Goal: Check status: Check status

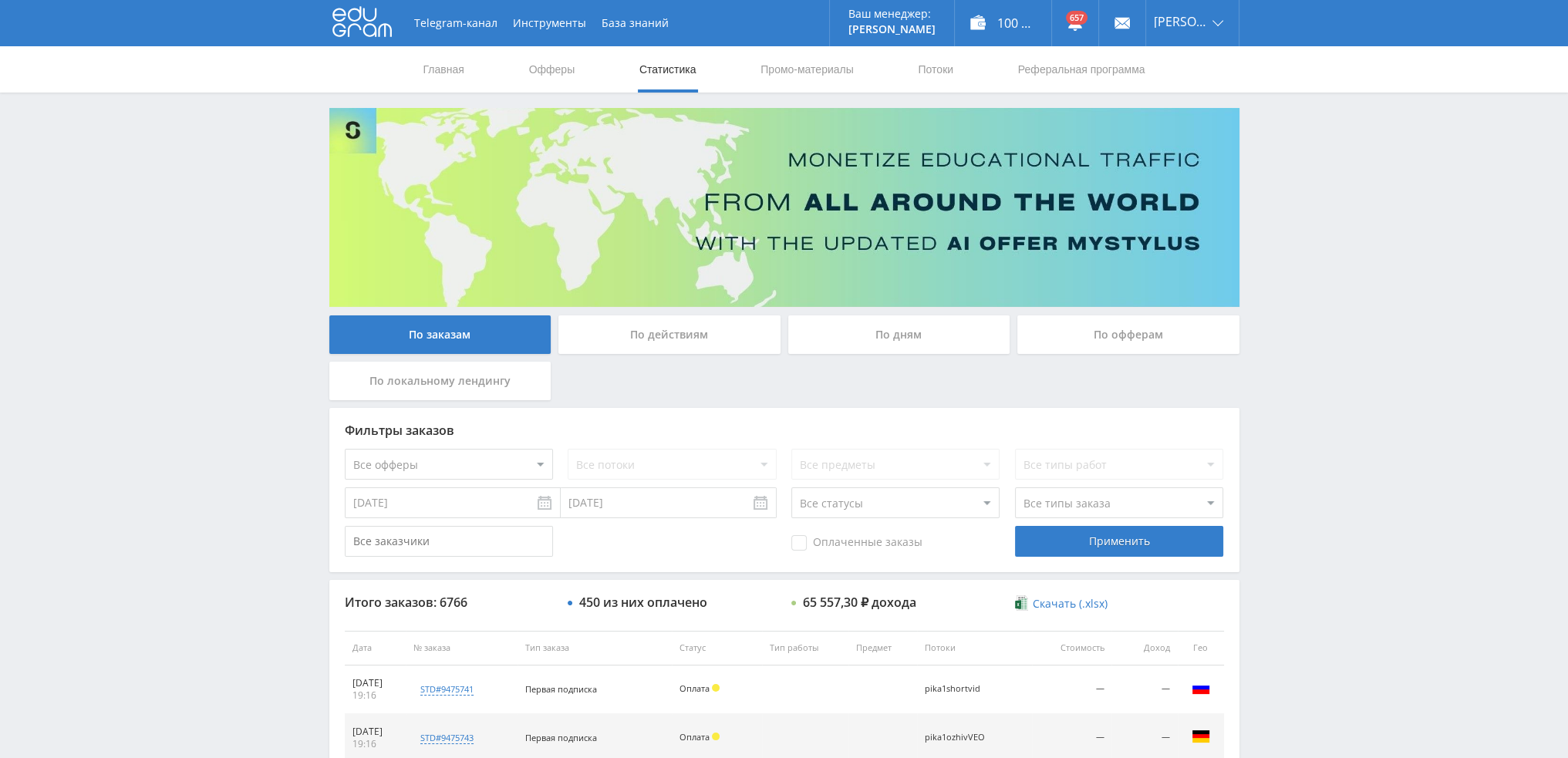
click at [854, 345] on div "По дням" at bounding box center [898, 335] width 222 height 39
click at [0, 0] on input "По дням" at bounding box center [0, 0] width 0 height 0
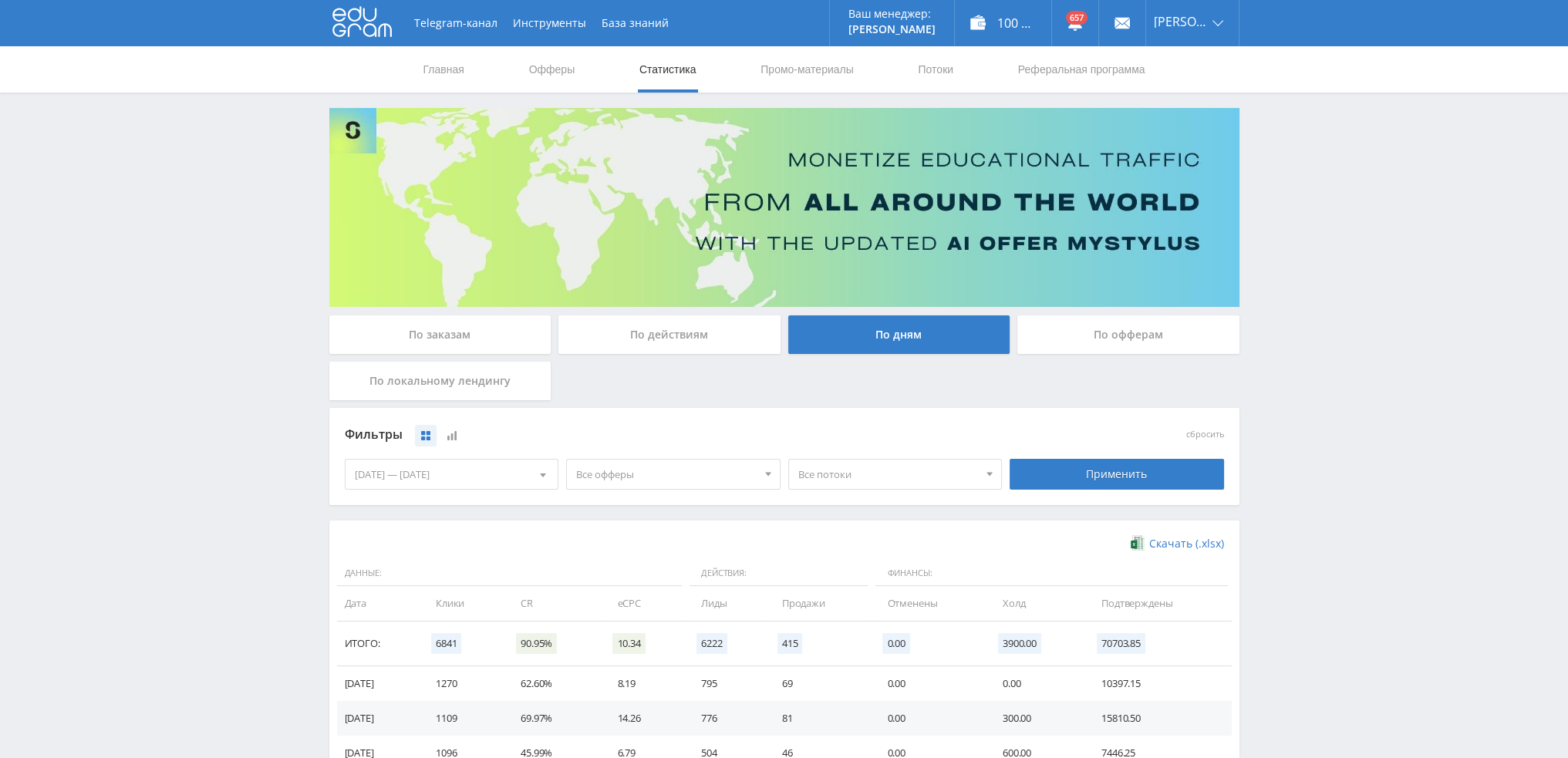
click at [495, 339] on div "По заказам" at bounding box center [440, 335] width 222 height 39
click at [0, 0] on input "По заказам" at bounding box center [0, 0] width 0 height 0
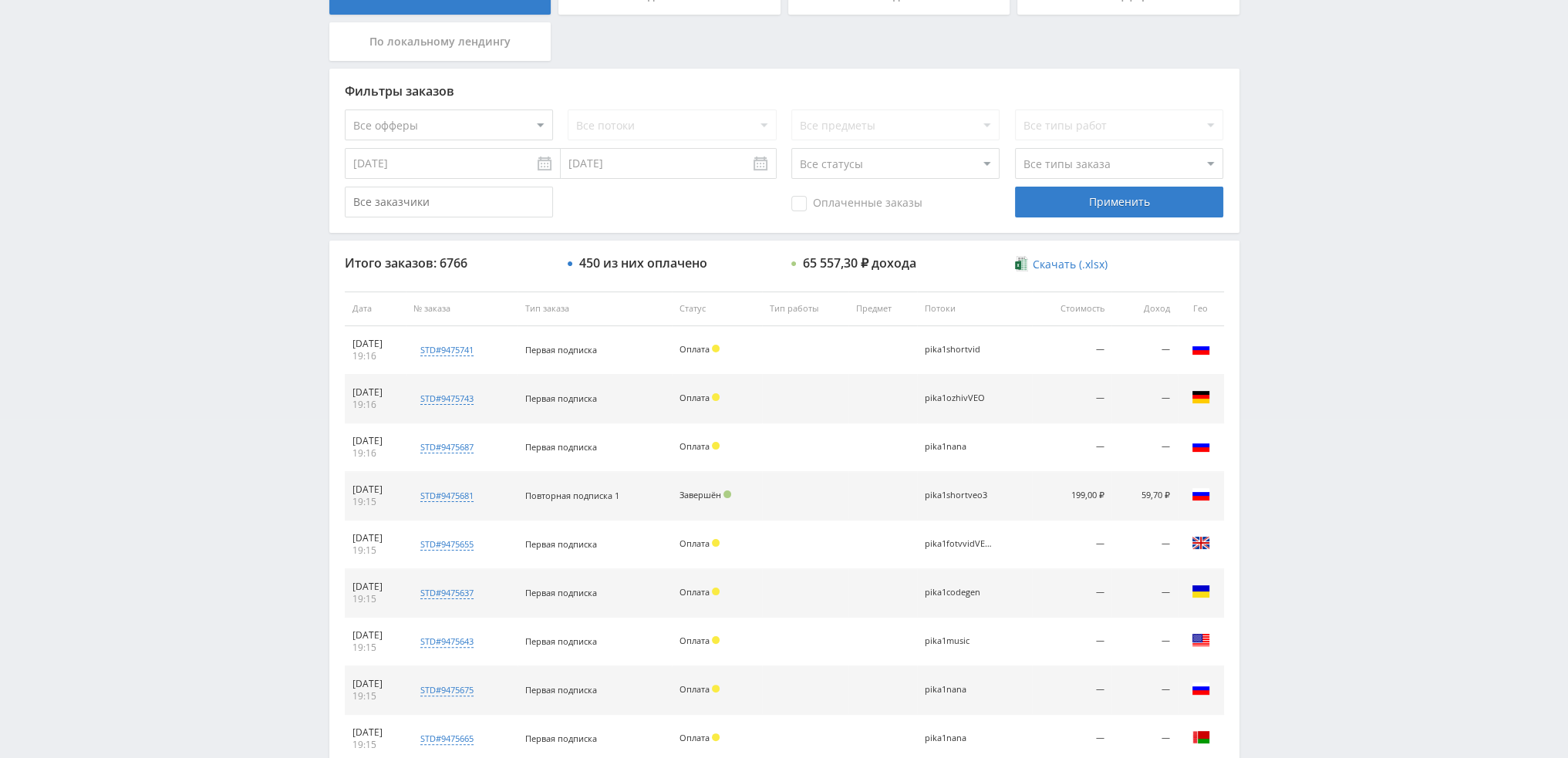
scroll to position [533, 0]
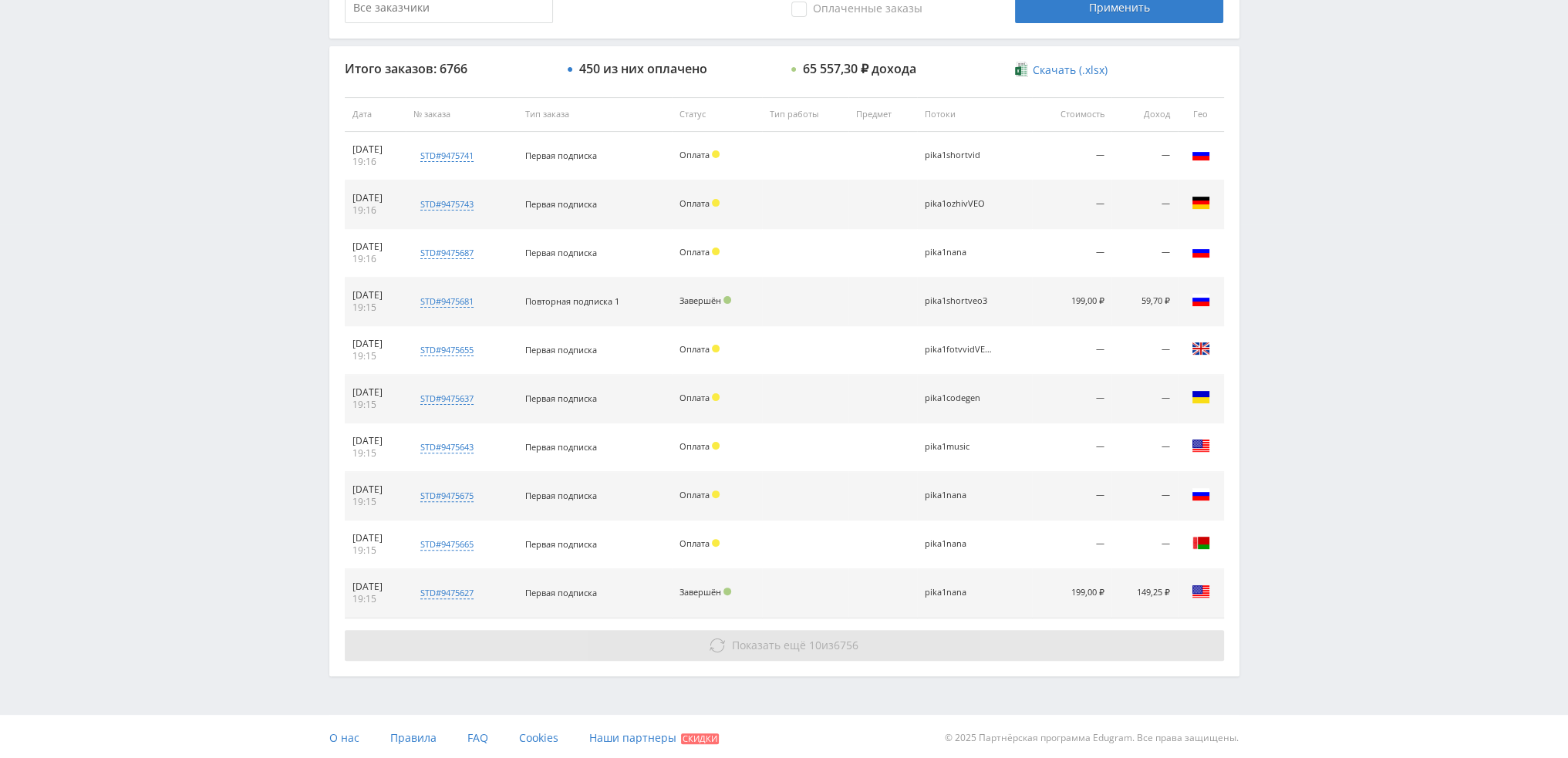
click at [858, 644] on span "6756" at bounding box center [845, 645] width 25 height 15
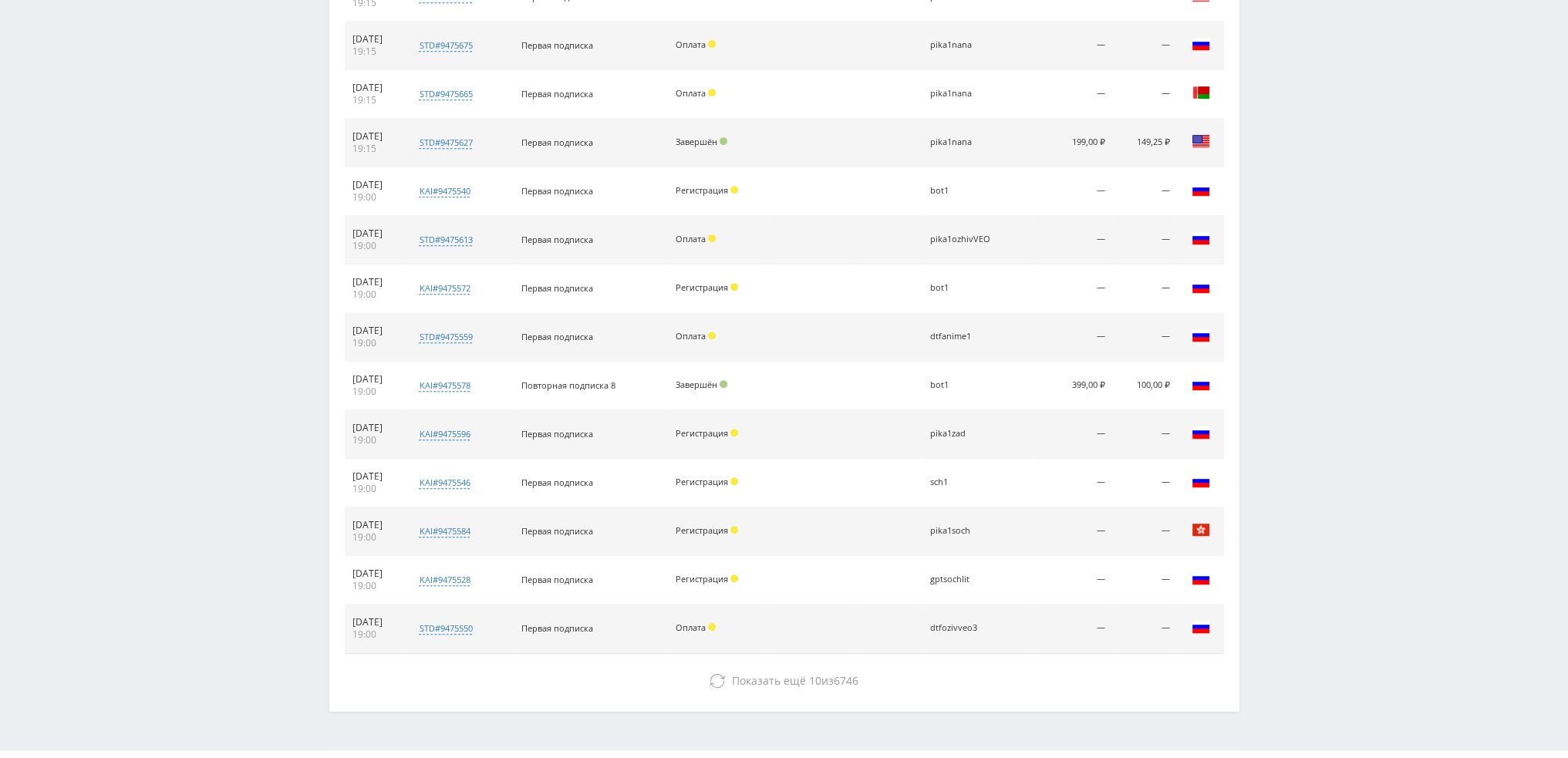
scroll to position [1018, 0]
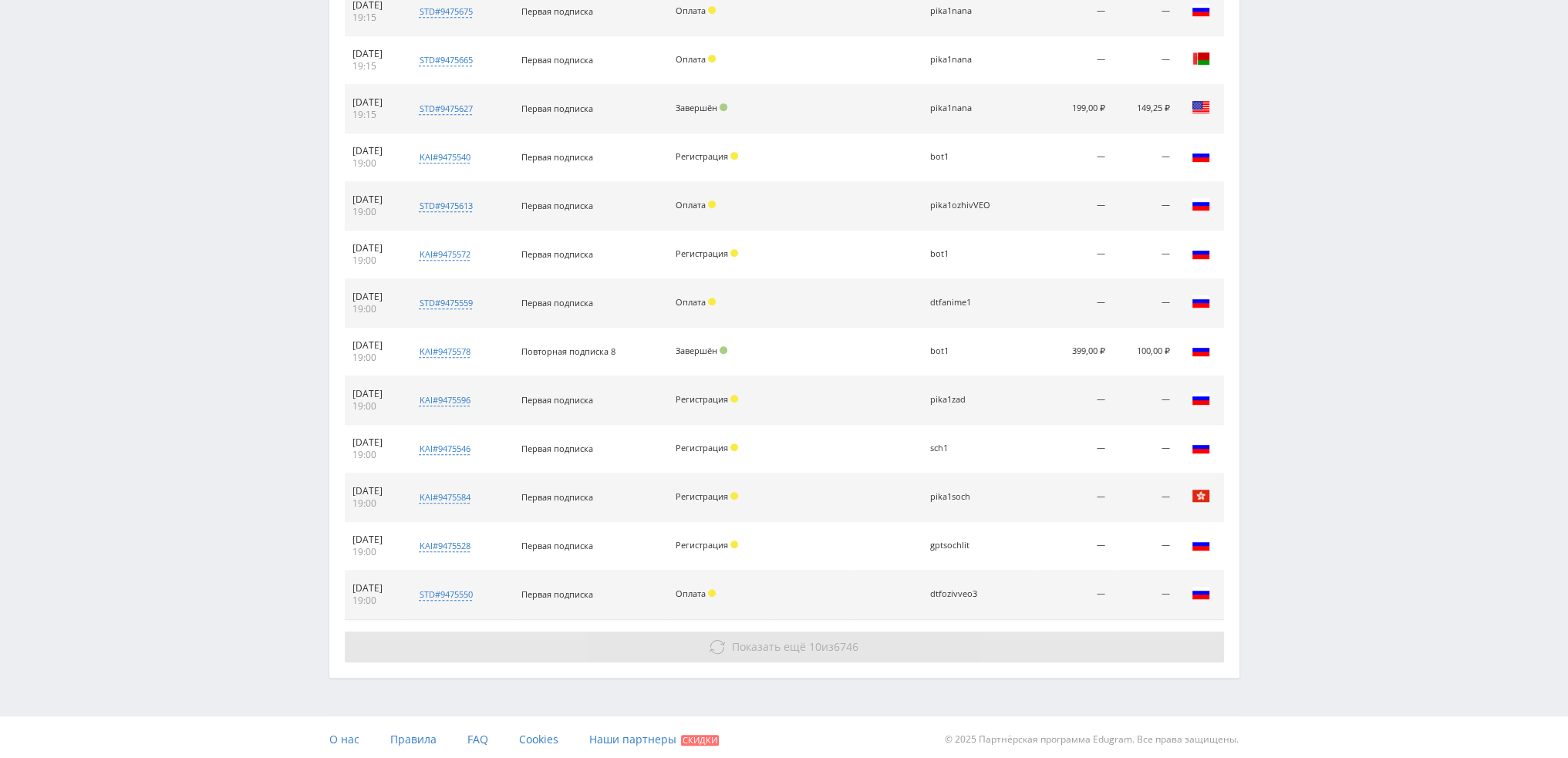
click at [885, 656] on button "Показать ещё 10 из 6746" at bounding box center [784, 647] width 879 height 31
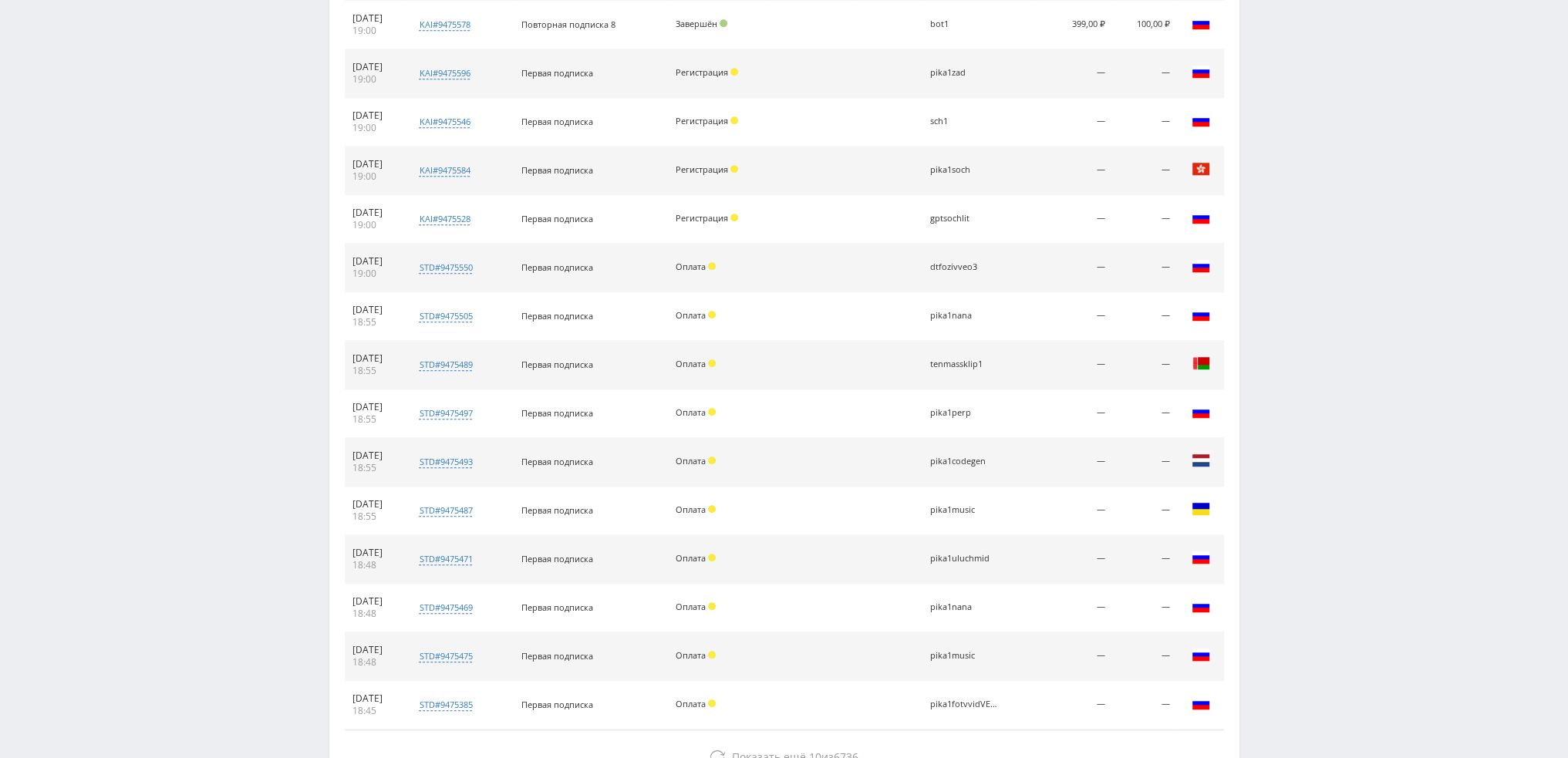
scroll to position [1455, 0]
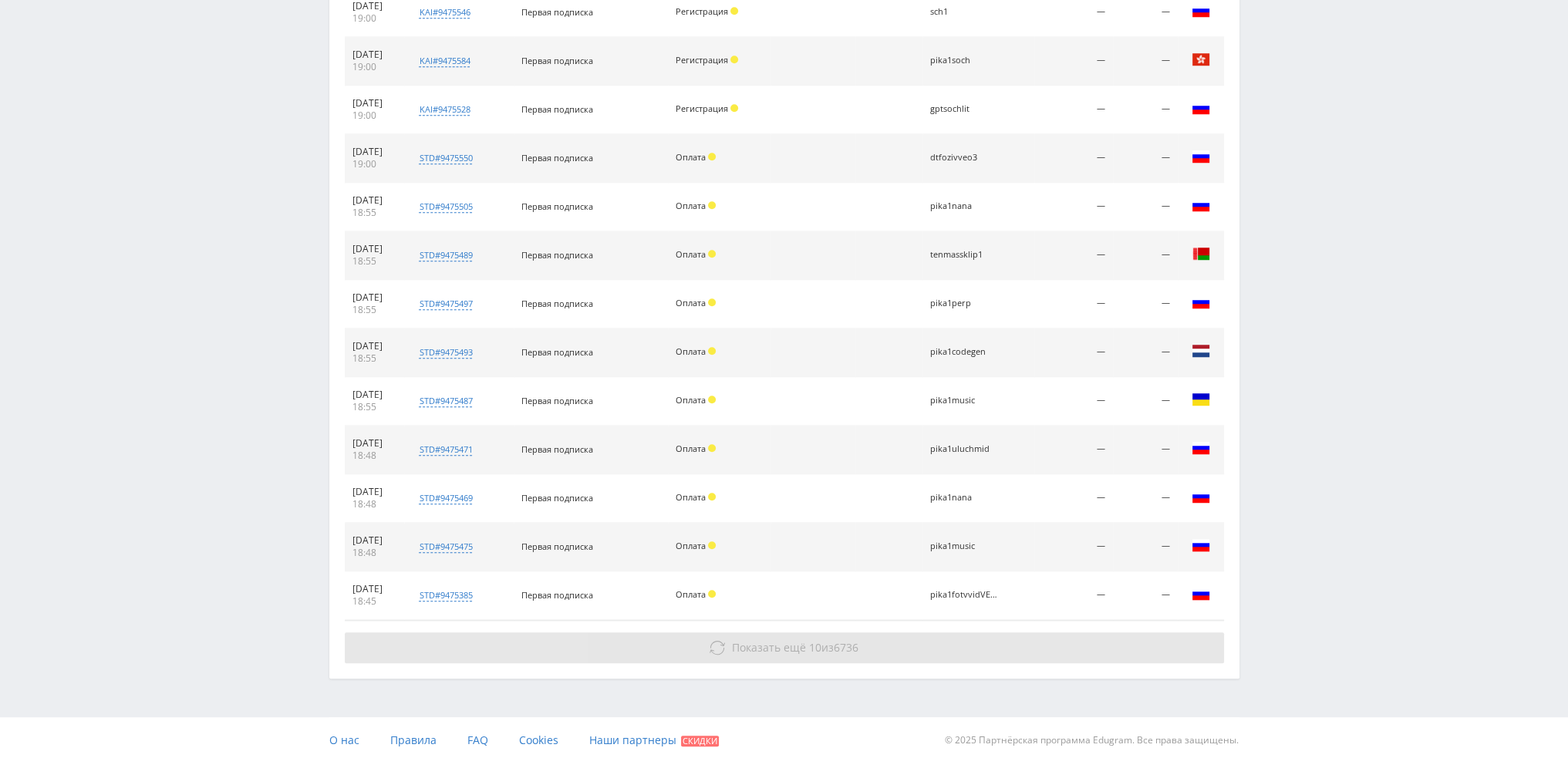
click at [880, 636] on button "Показать ещё 10 из 6736" at bounding box center [784, 648] width 879 height 31
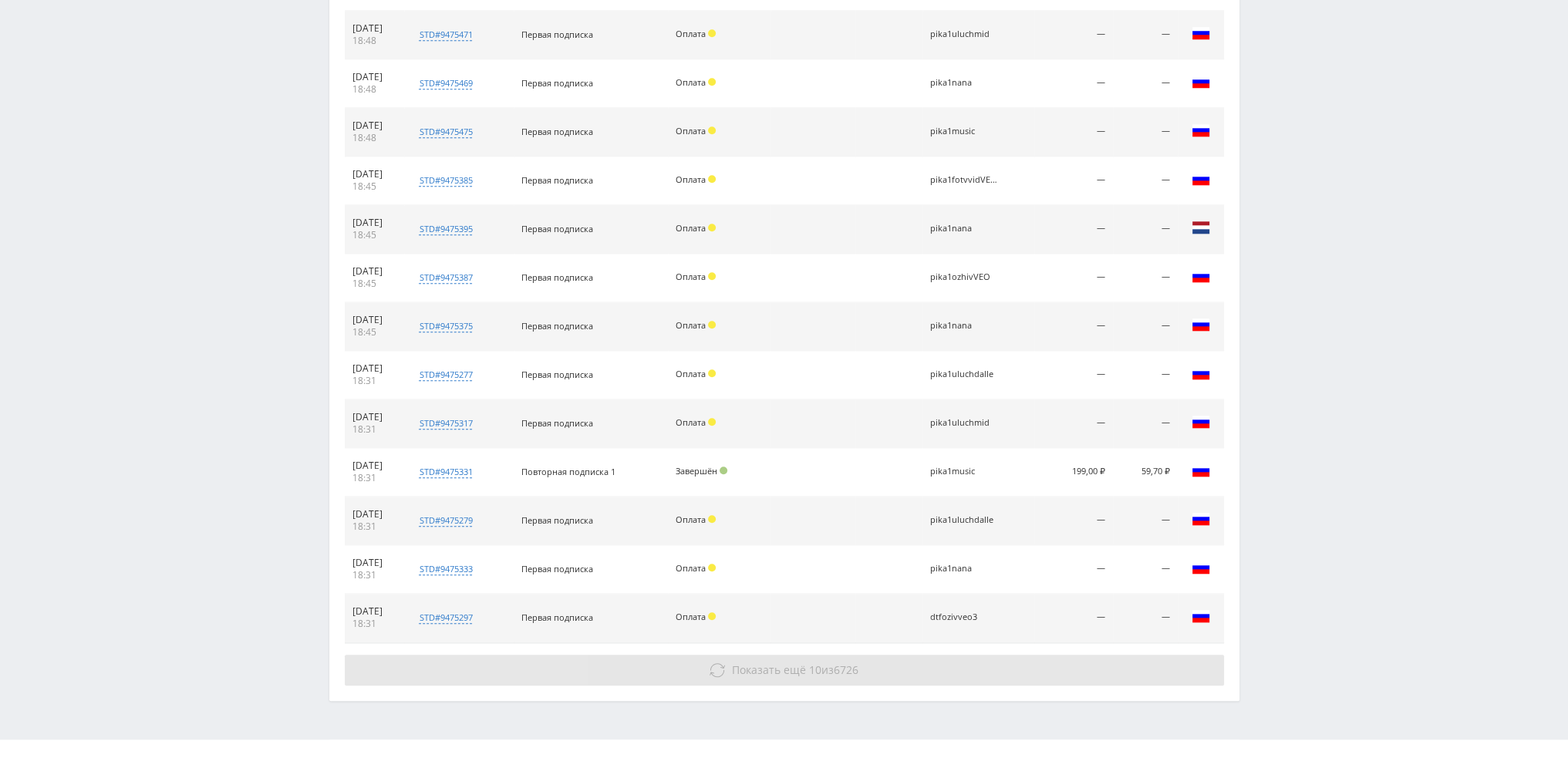
scroll to position [1890, 0]
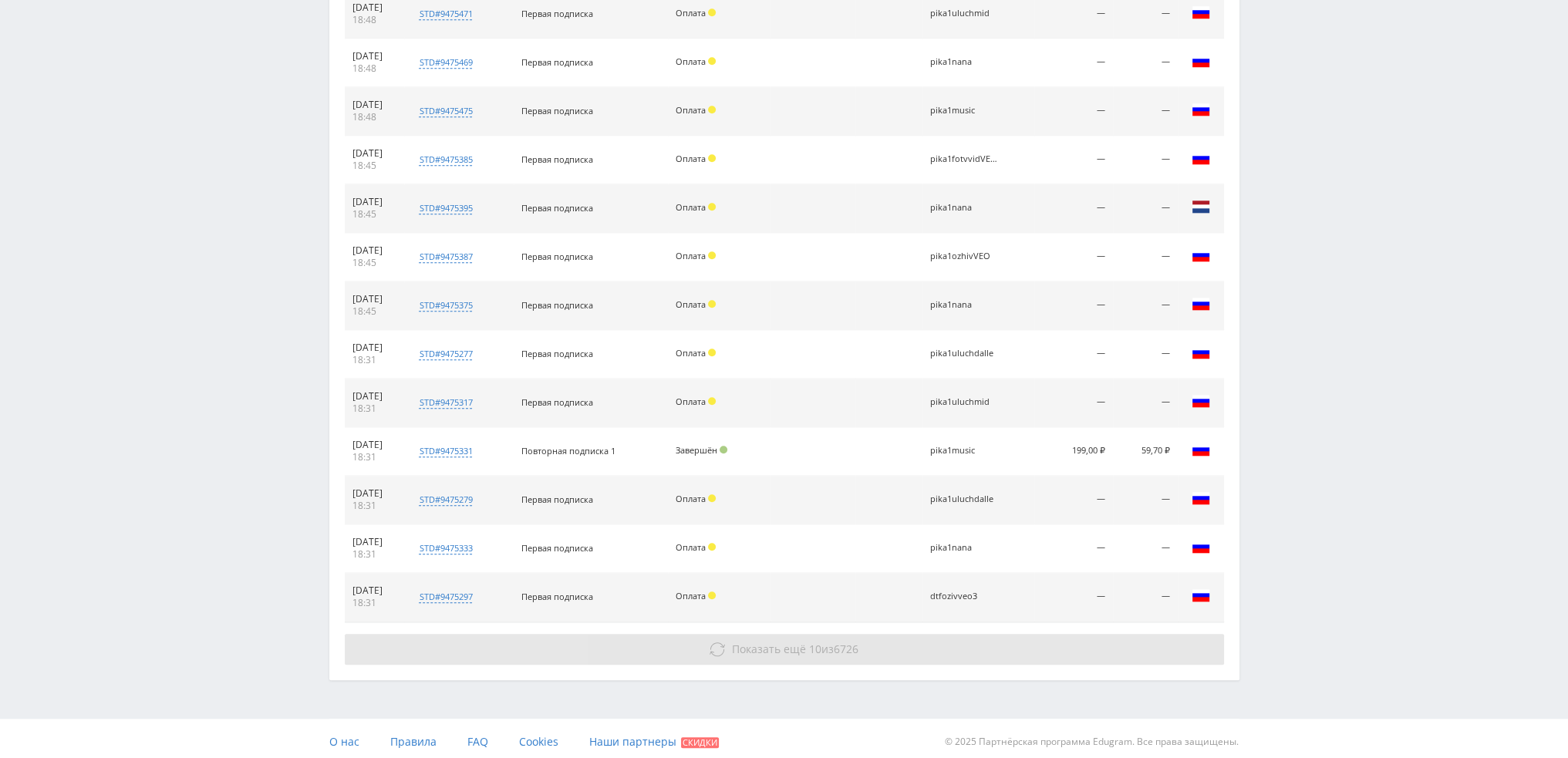
click at [879, 634] on button "Показать ещё 10 из 6726" at bounding box center [784, 649] width 879 height 31
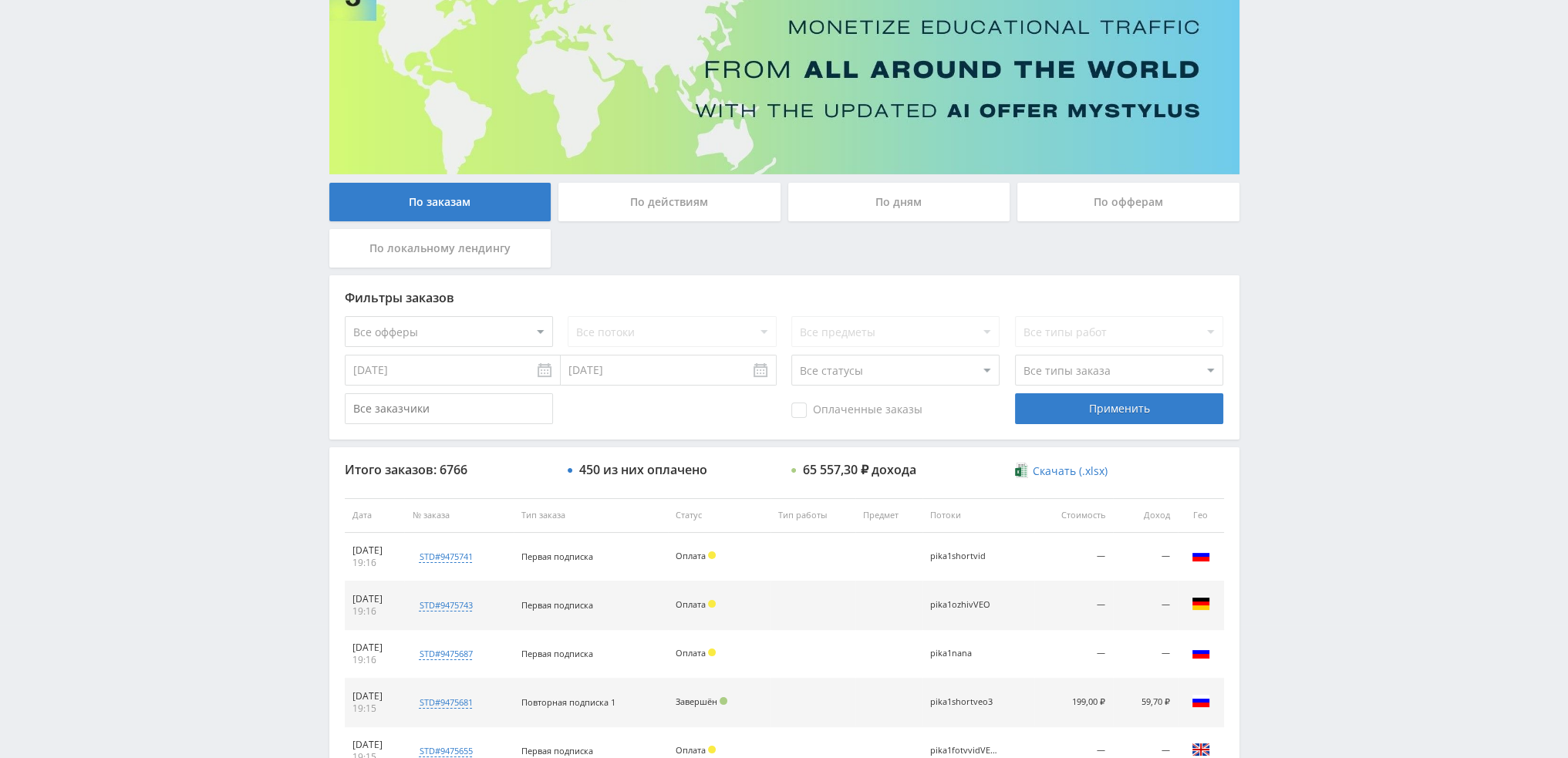
scroll to position [0, 0]
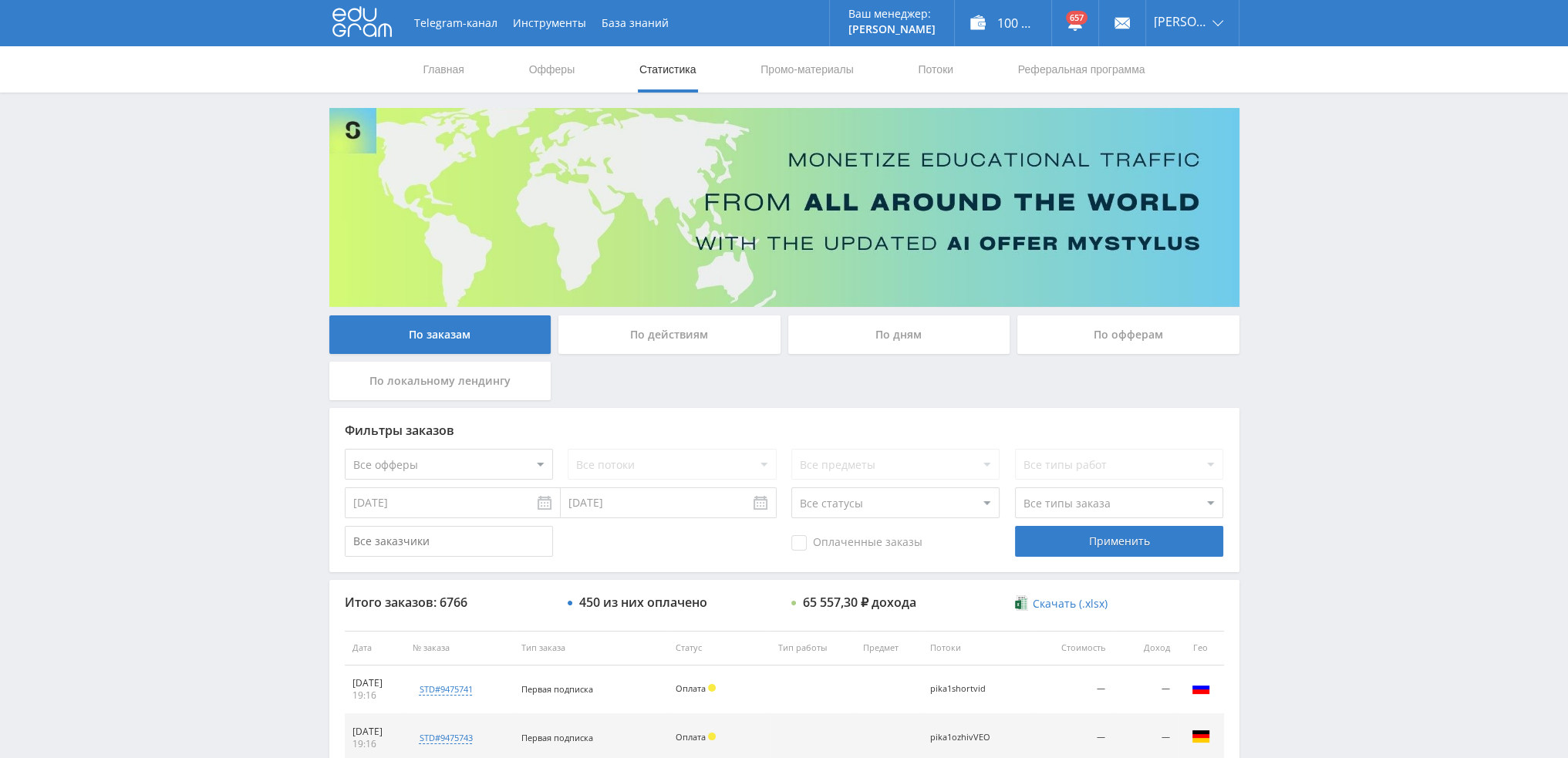
click at [938, 340] on div "По дням" at bounding box center [898, 335] width 222 height 39
click at [0, 0] on input "По дням" at bounding box center [0, 0] width 0 height 0
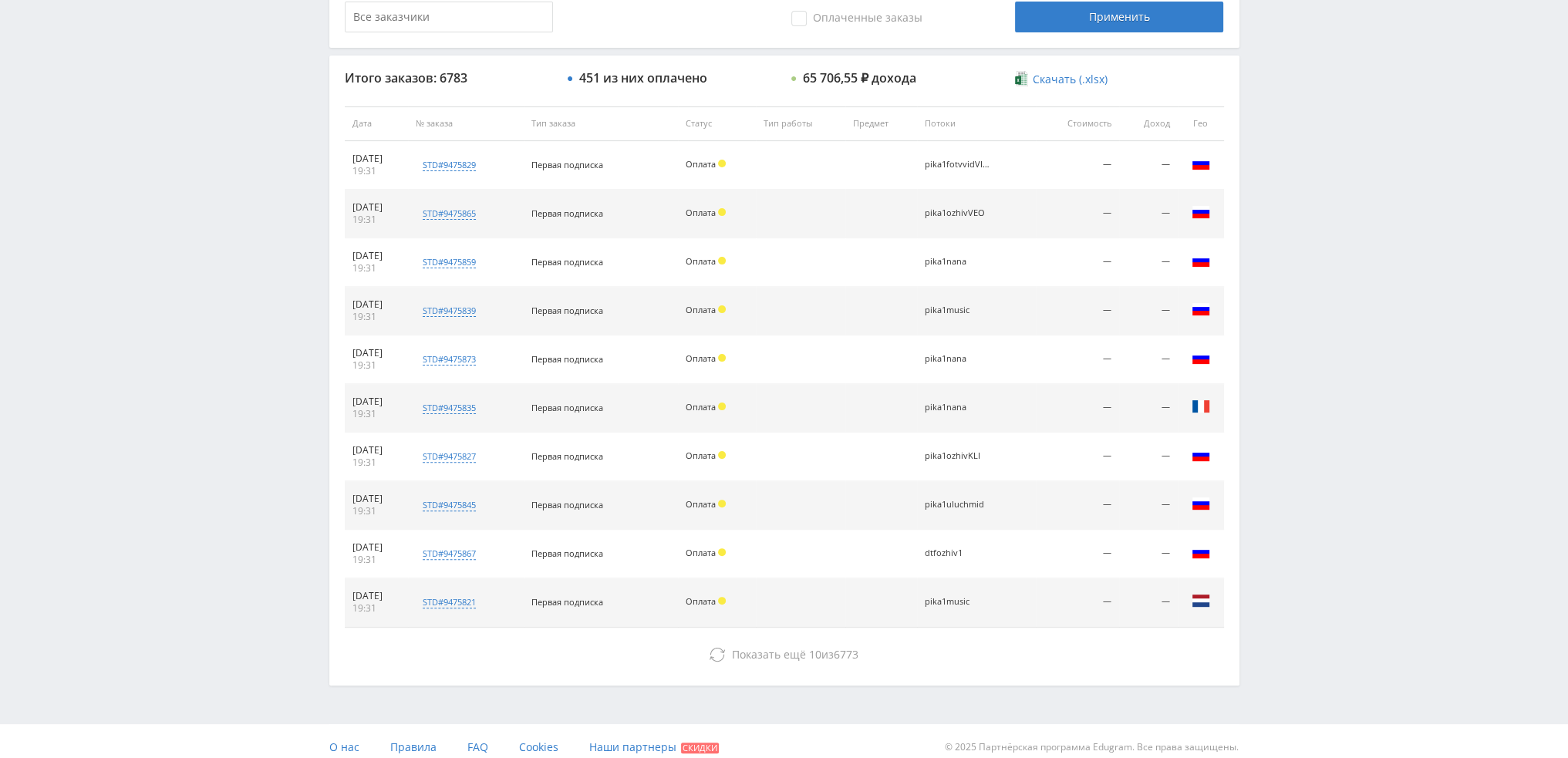
scroll to position [533, 0]
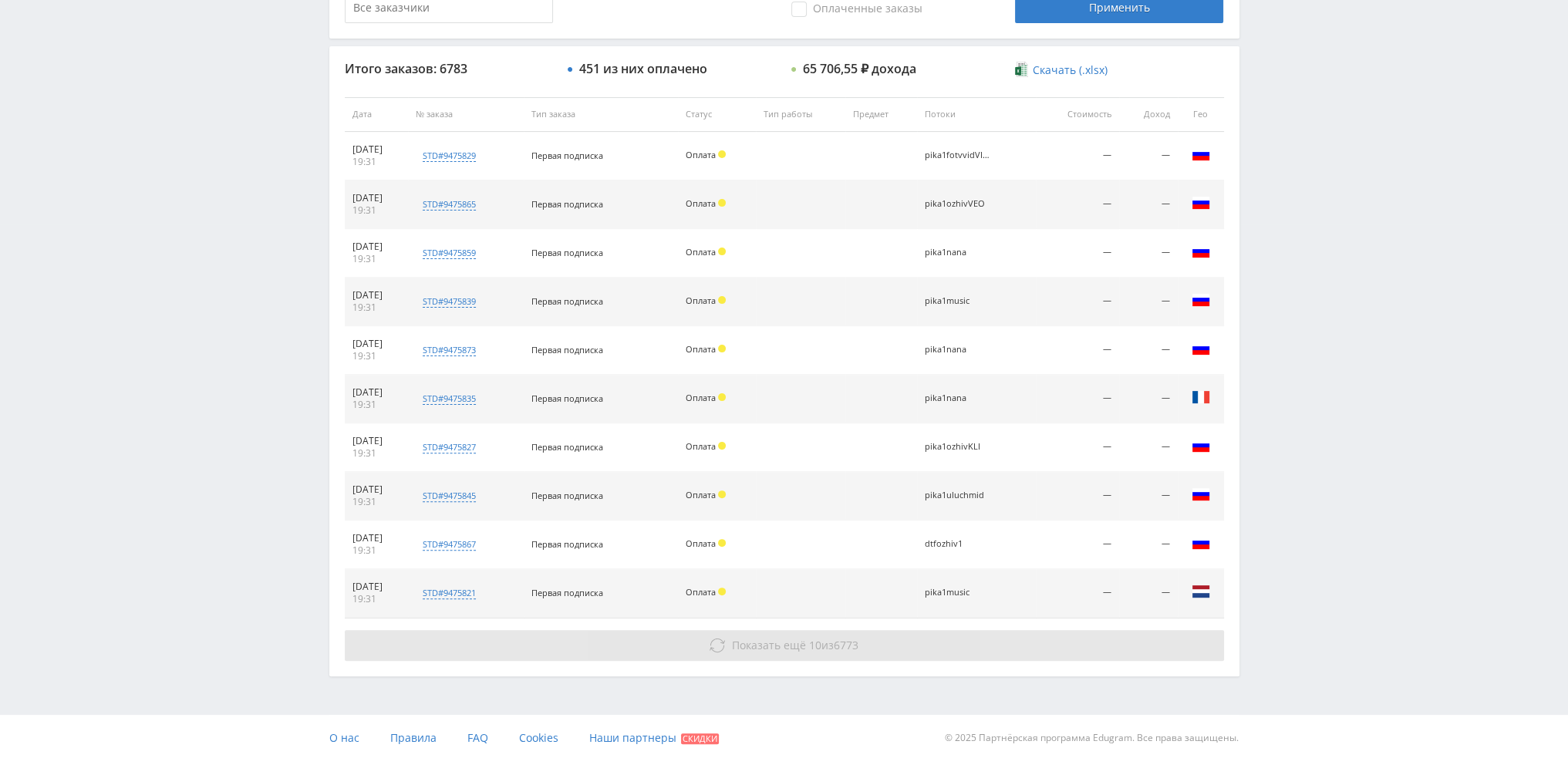
click at [695, 645] on button "Показать ещё 10 из 6773" at bounding box center [784, 645] width 879 height 31
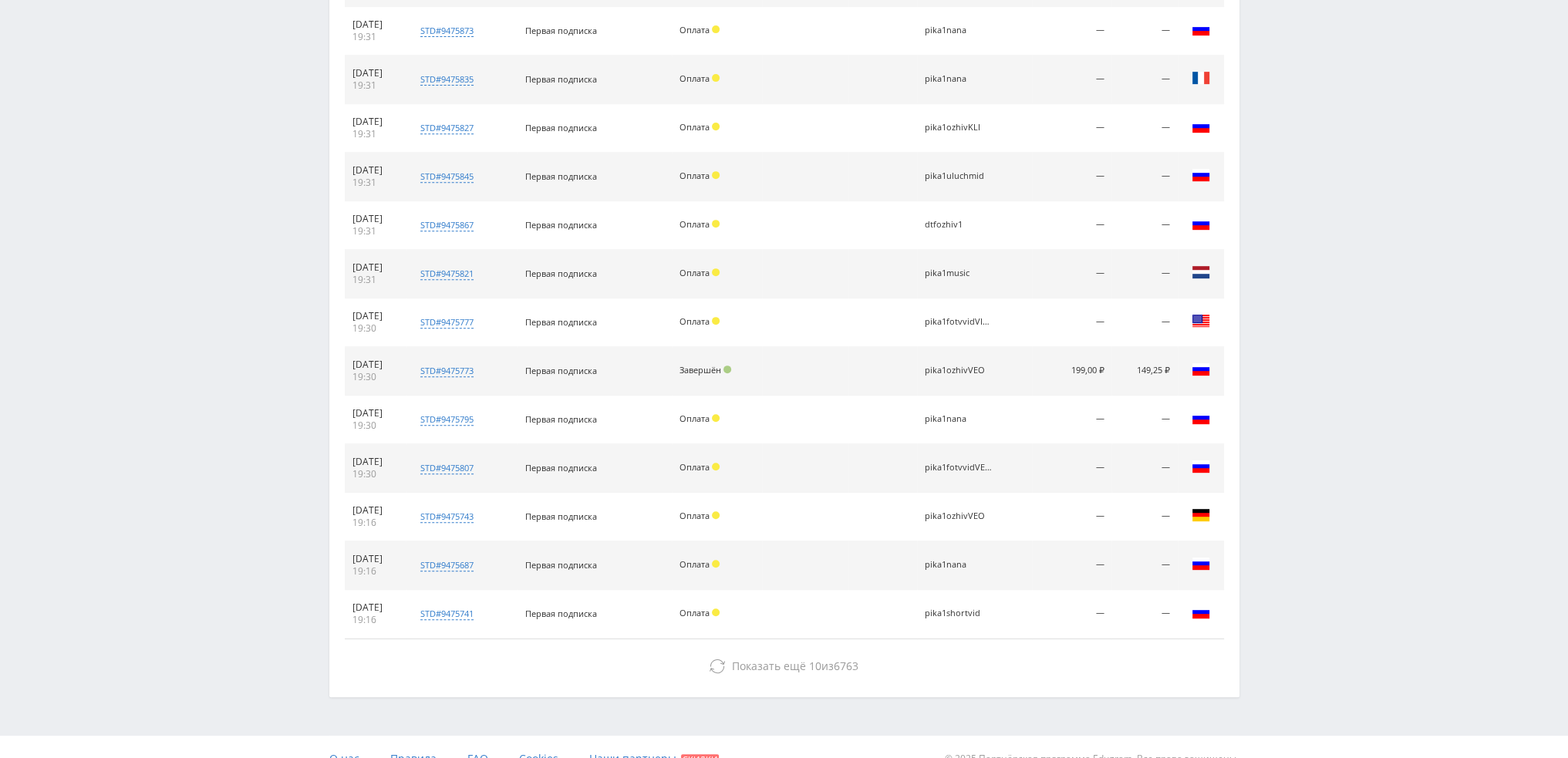
scroll to position [873, 0]
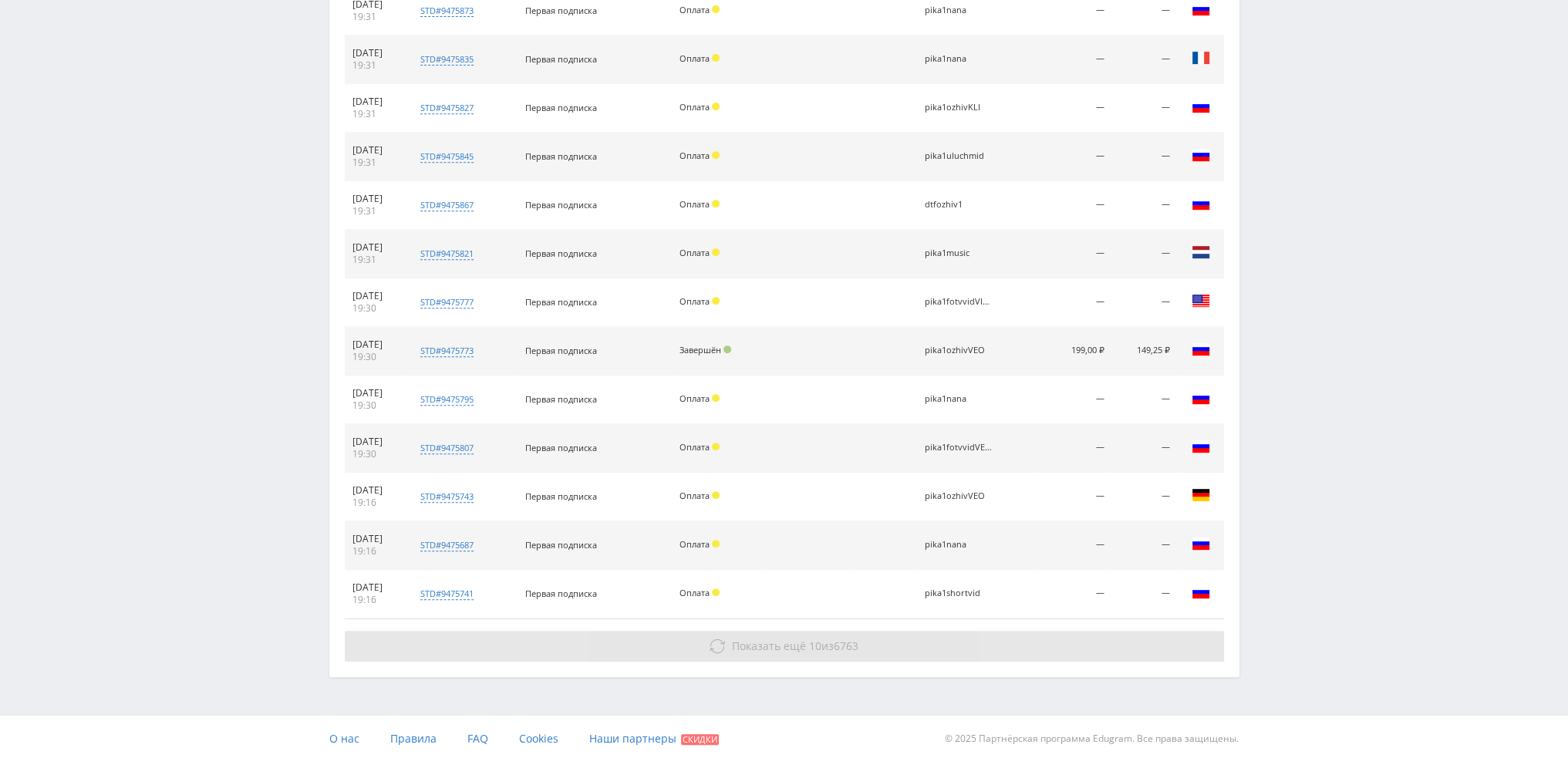
click at [768, 631] on button "Показать ещё 10 из 6763" at bounding box center [784, 646] width 879 height 31
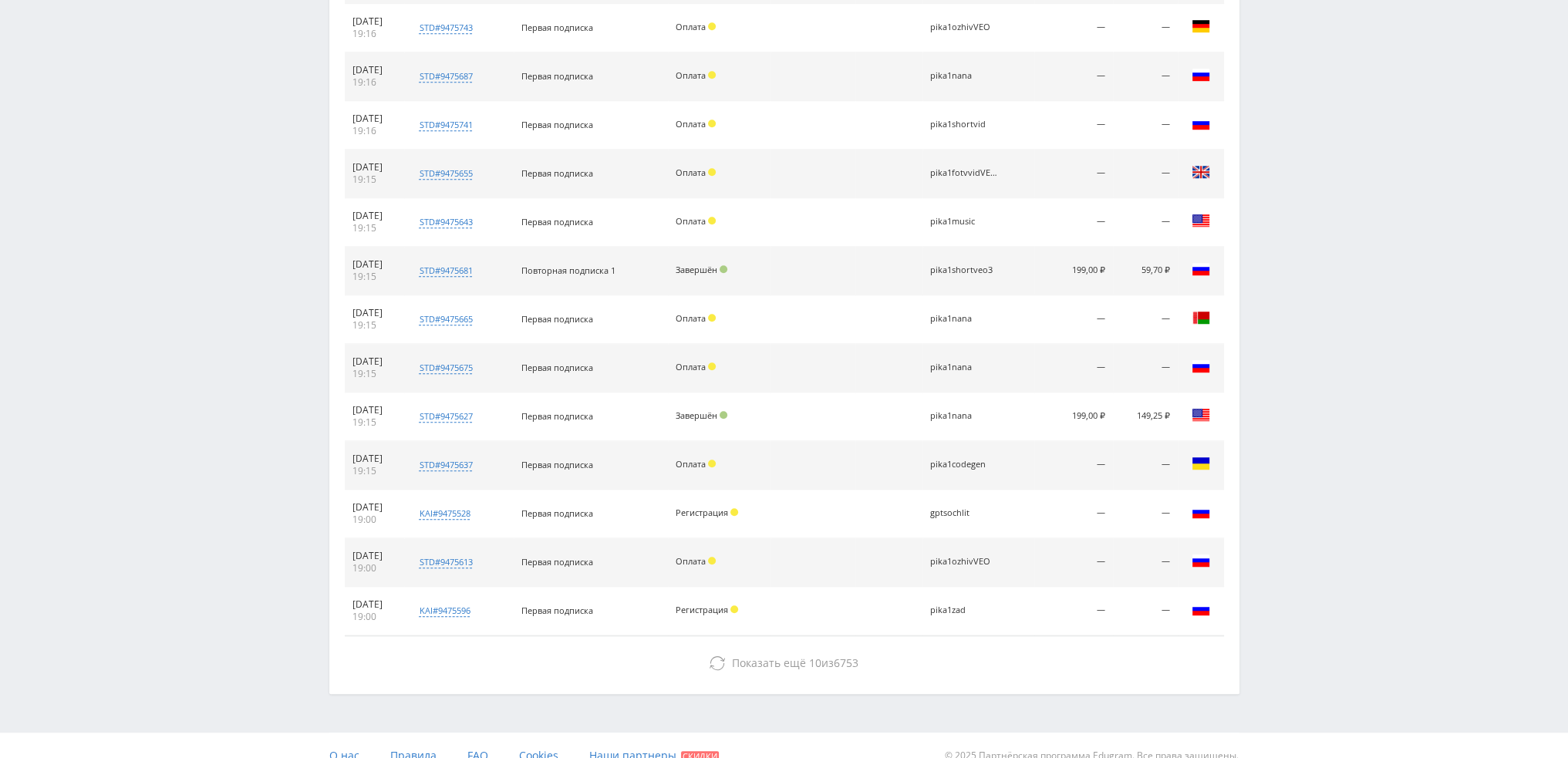
scroll to position [1357, 0]
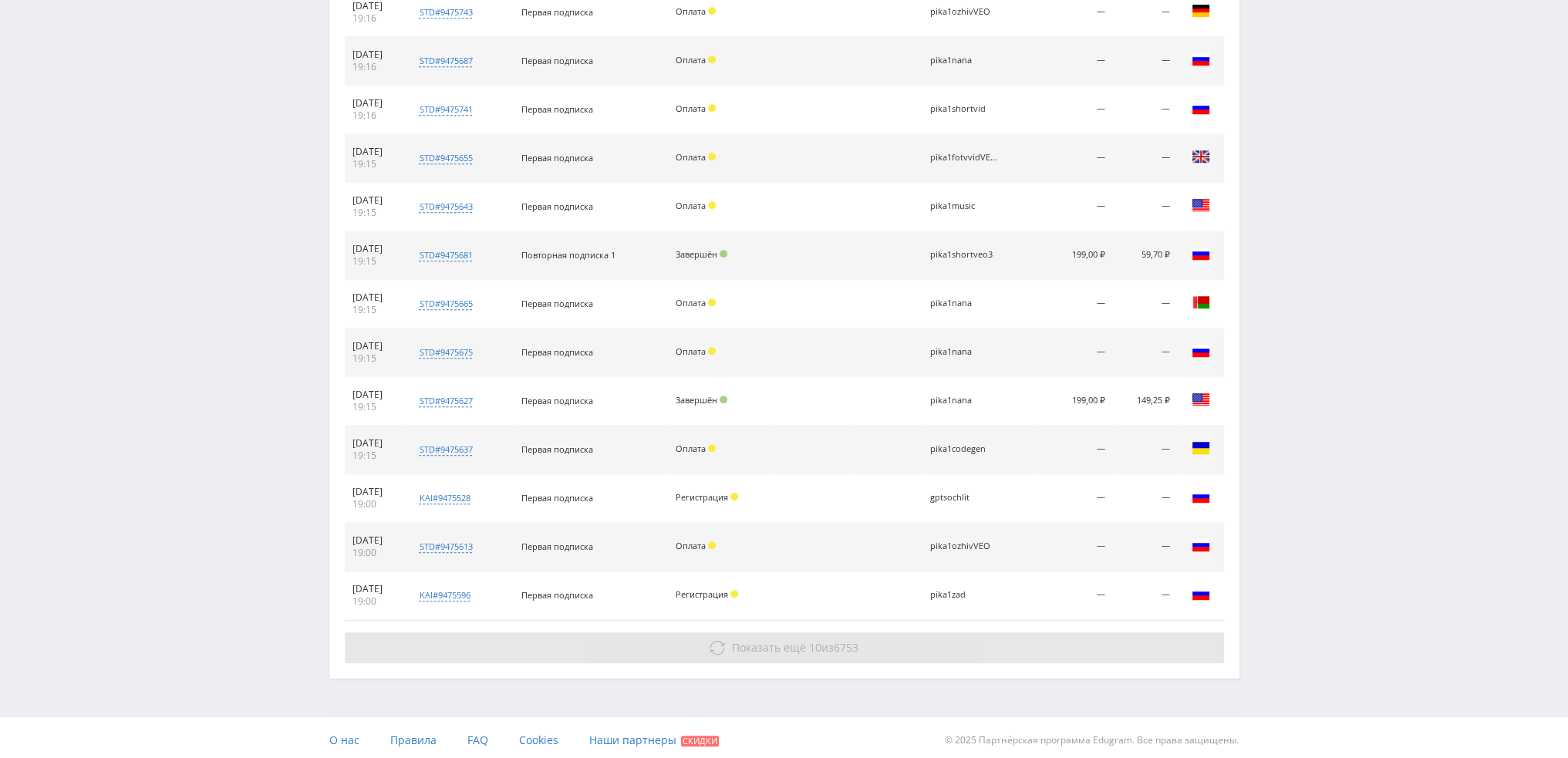
click at [809, 641] on span "10" at bounding box center [815, 648] width 12 height 15
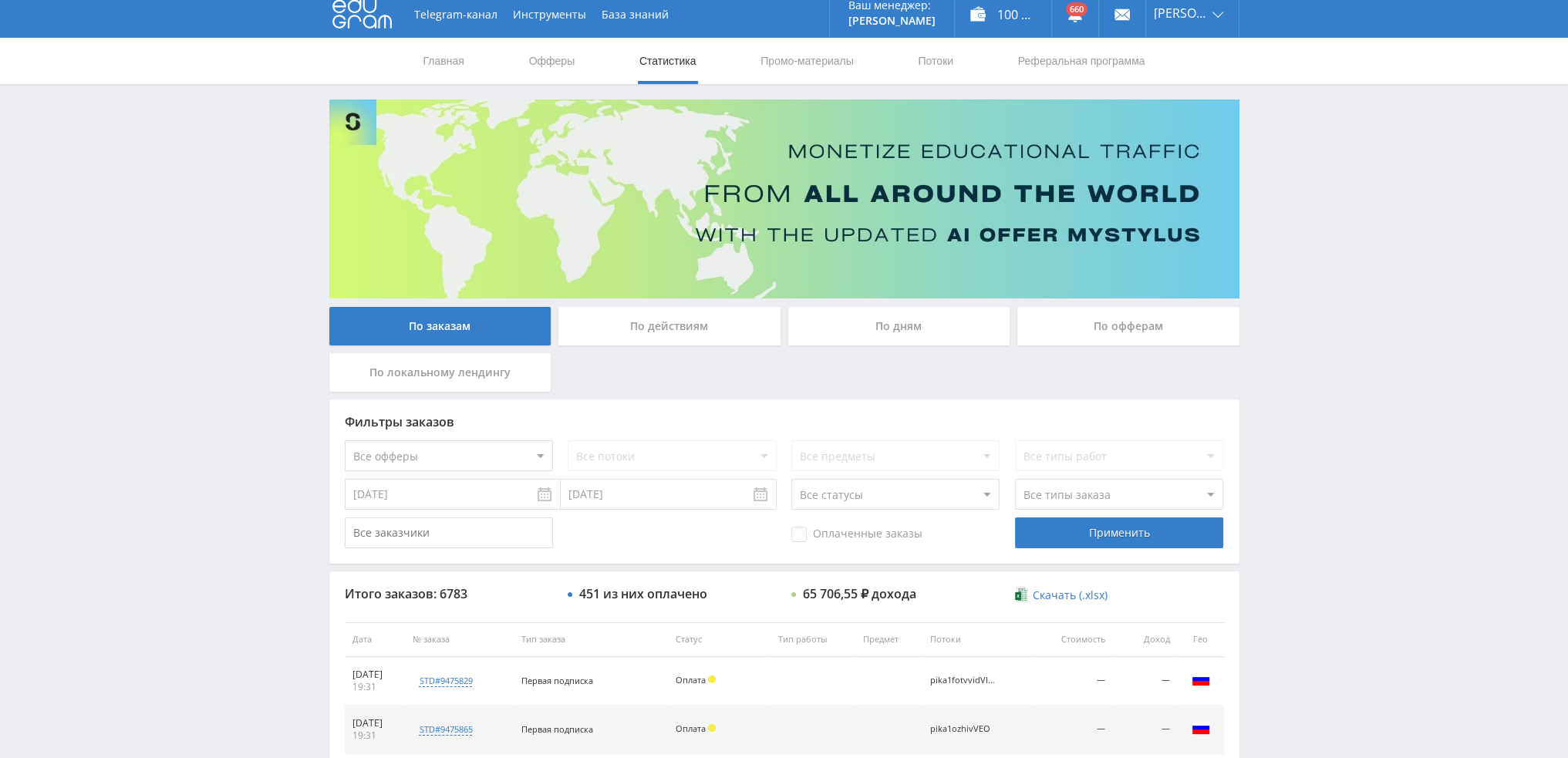
scroll to position [0, 0]
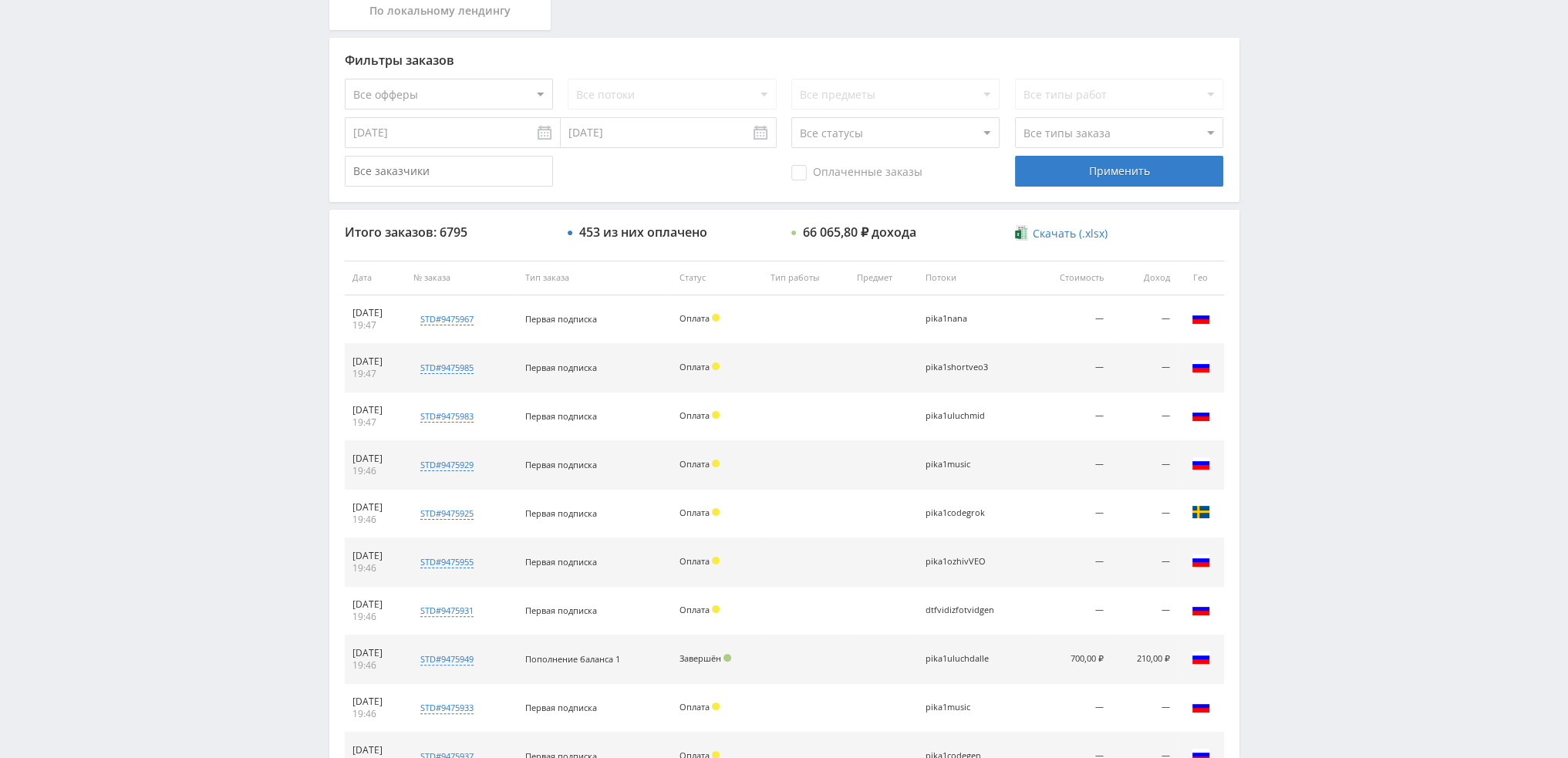
scroll to position [533, 0]
